Goal: Information Seeking & Learning: Learn about a topic

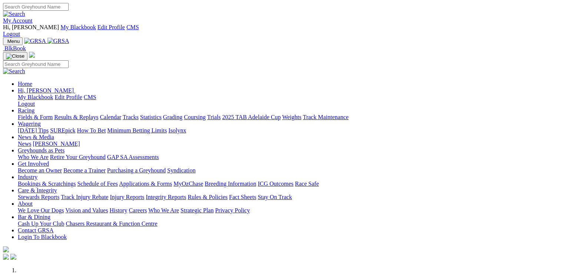
click at [80, 141] on link "[PERSON_NAME]" at bounding box center [56, 144] width 47 height 6
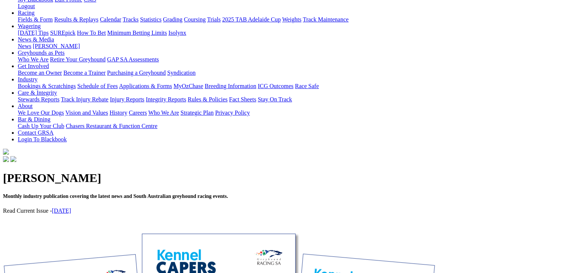
scroll to position [37, 0]
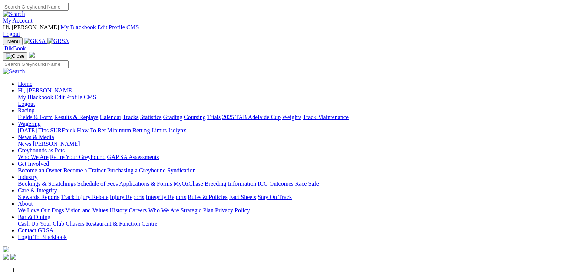
scroll to position [259, 0]
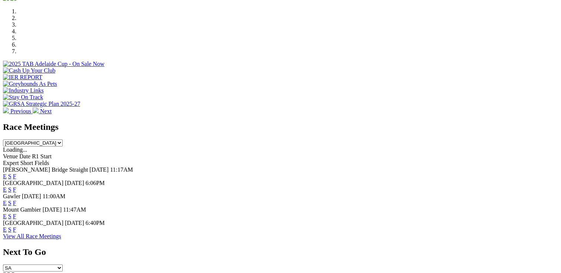
click at [7, 227] on link "E" at bounding box center [5, 230] width 4 height 6
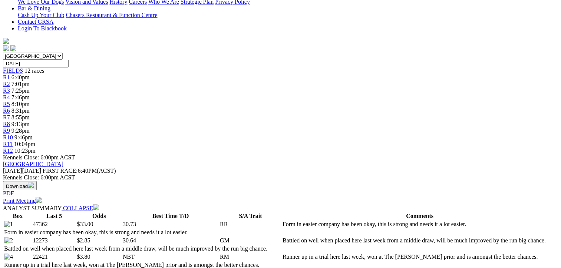
scroll to position [296, 0]
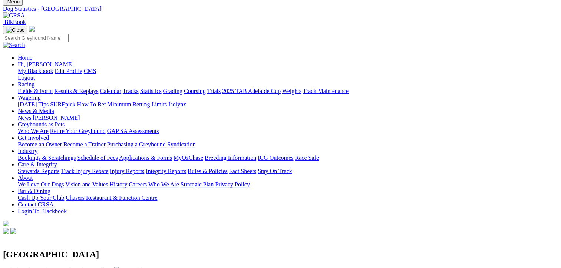
scroll to position [37, 0]
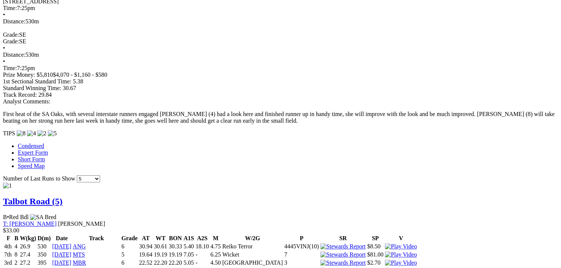
scroll to position [593, 0]
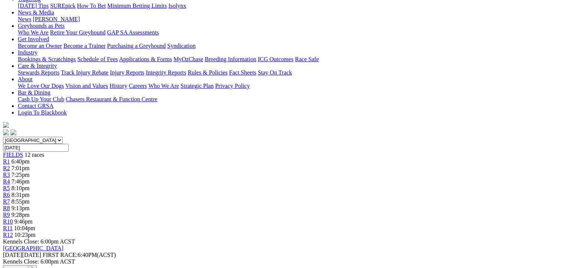
scroll to position [37, 0]
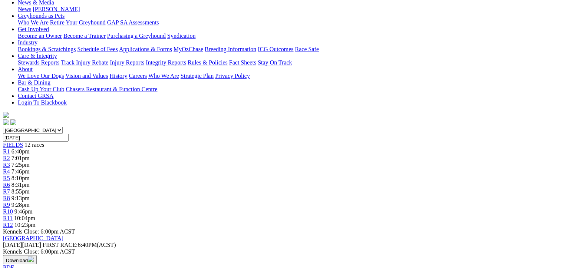
scroll to position [37, 0]
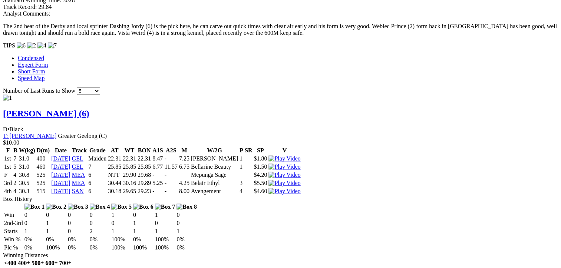
scroll to position [778, 0]
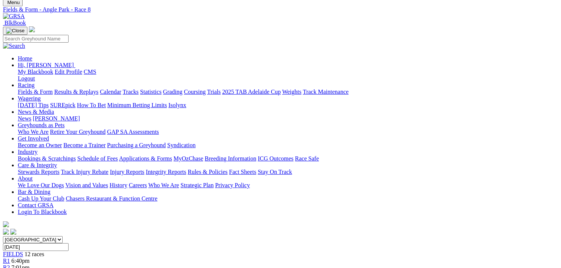
scroll to position [37, 0]
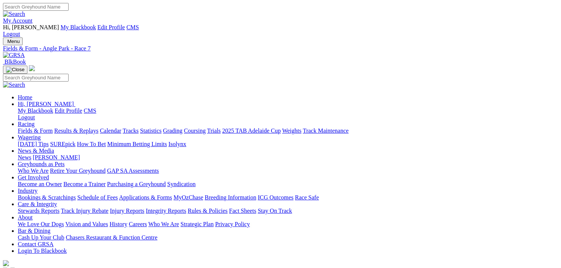
click at [33, 17] on link "My Account" at bounding box center [18, 20] width 30 height 6
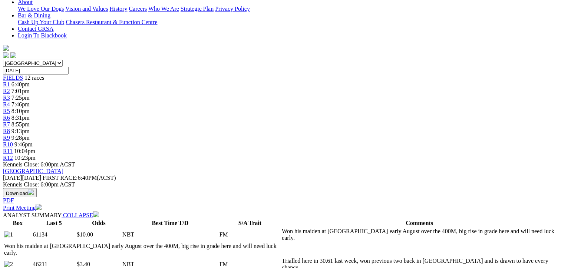
scroll to position [259, 0]
